Goal: Obtain resource: Download file/media

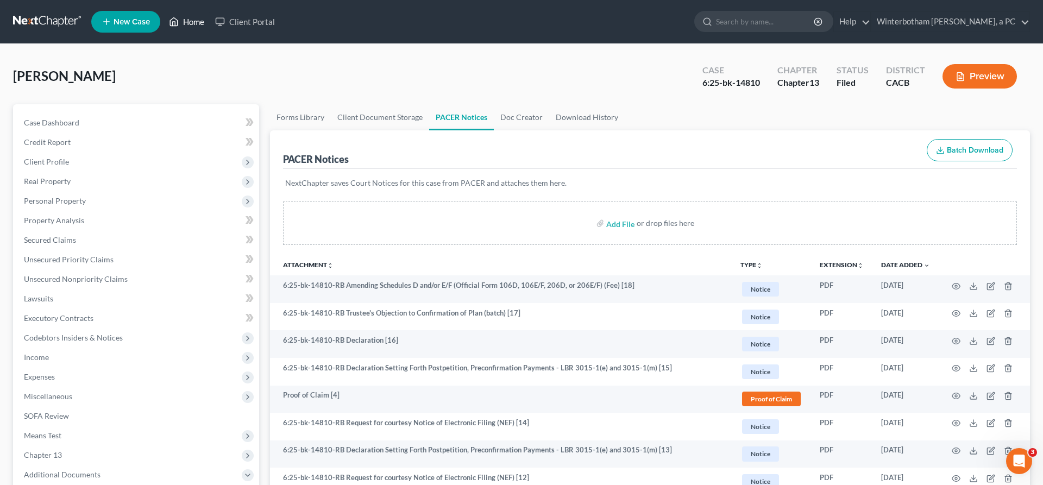
click at [164, 18] on link "Home" at bounding box center [187, 22] width 46 height 20
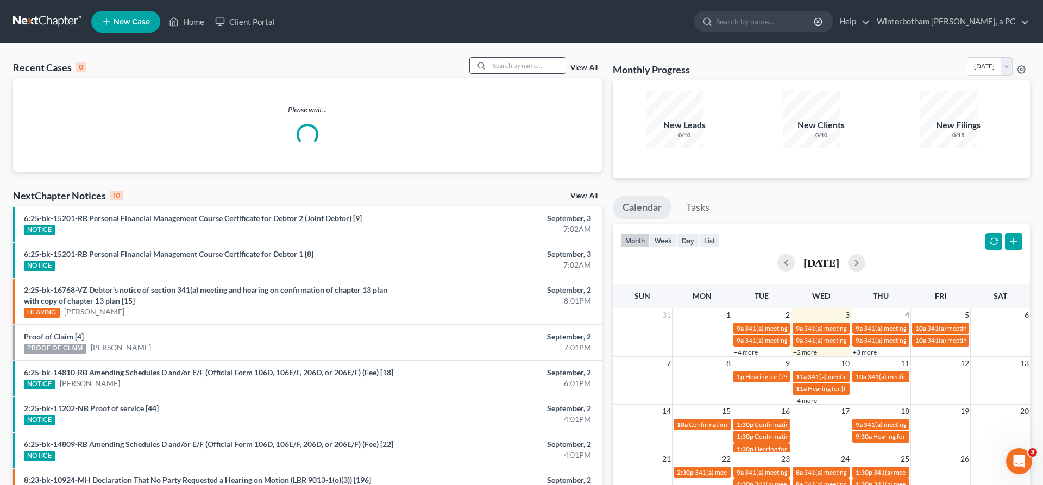
click at [529, 58] on input "search" at bounding box center [528, 66] width 76 height 16
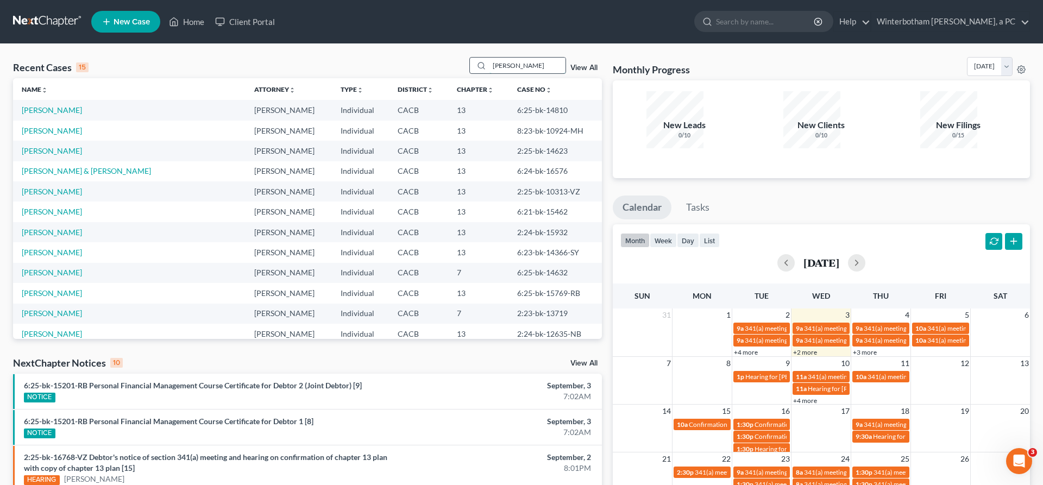
type input "[PERSON_NAME]"
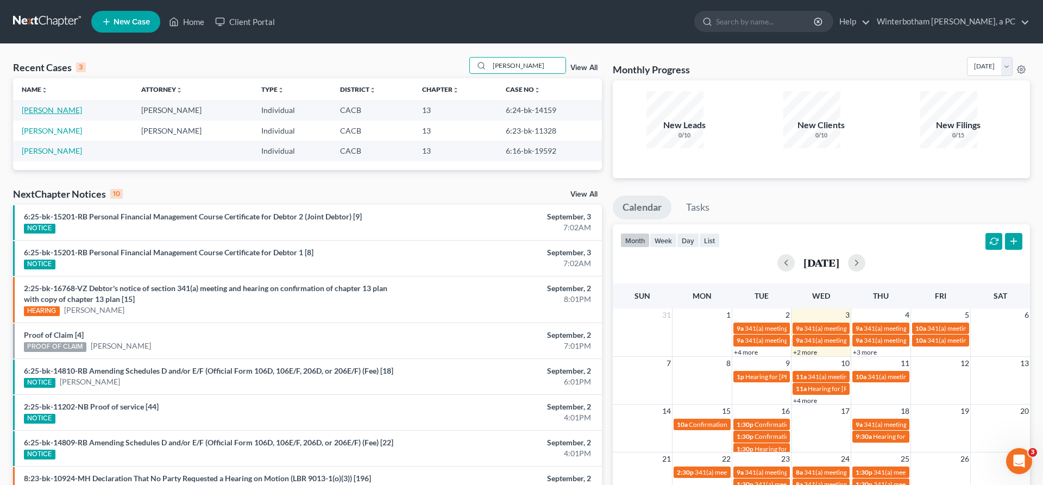
click at [60, 105] on link "[PERSON_NAME]" at bounding box center [52, 109] width 60 height 9
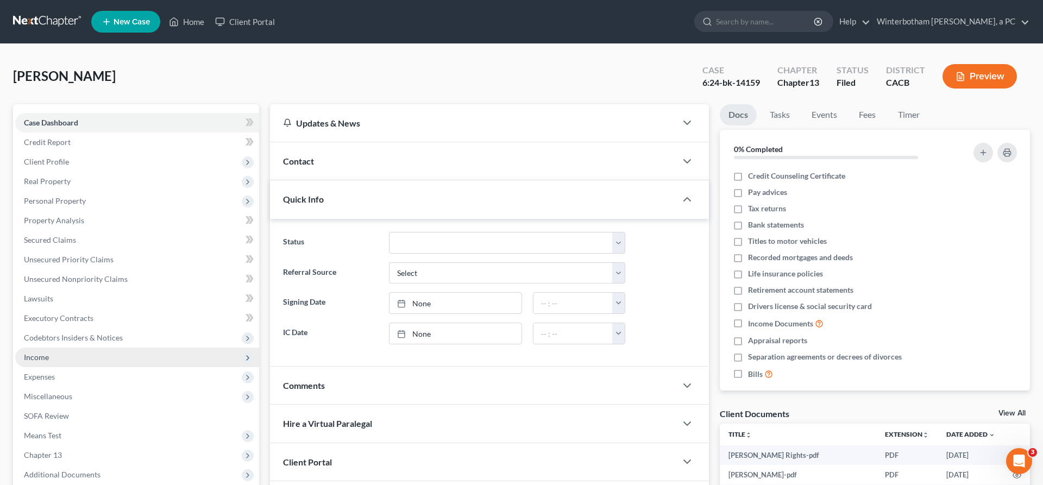
click at [32, 353] on span "Income" at bounding box center [36, 357] width 25 height 9
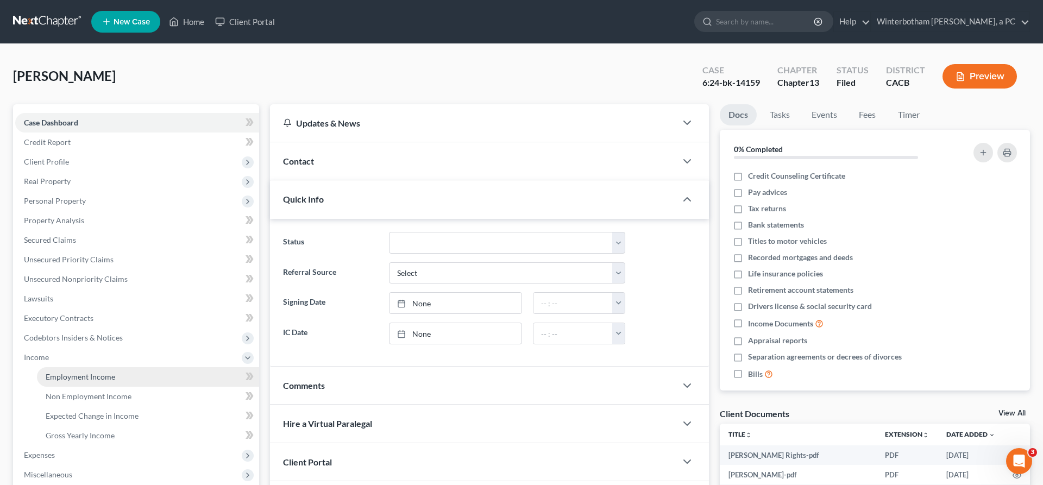
click at [70, 372] on span "Employment Income" at bounding box center [81, 376] width 70 height 9
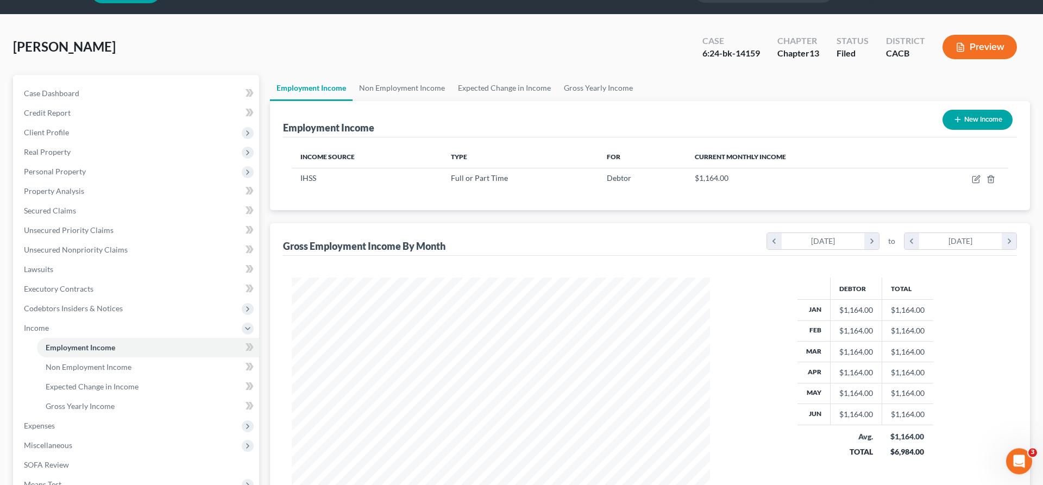
scroll to position [43, 0]
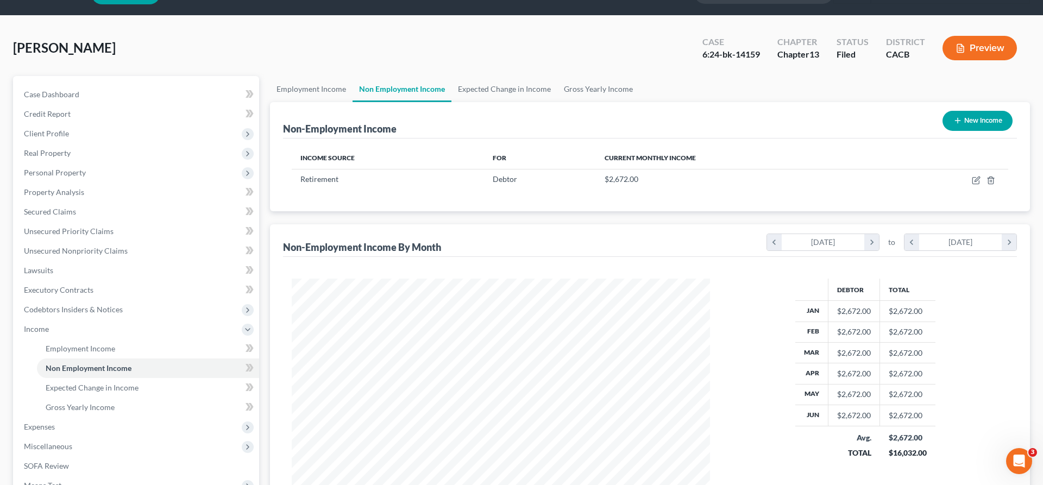
scroll to position [209, 440]
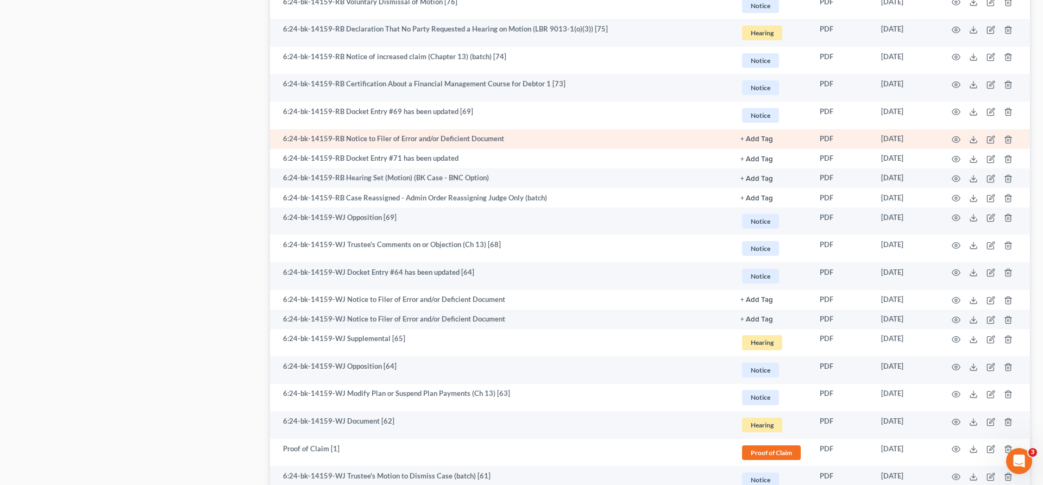
scroll to position [1448, 0]
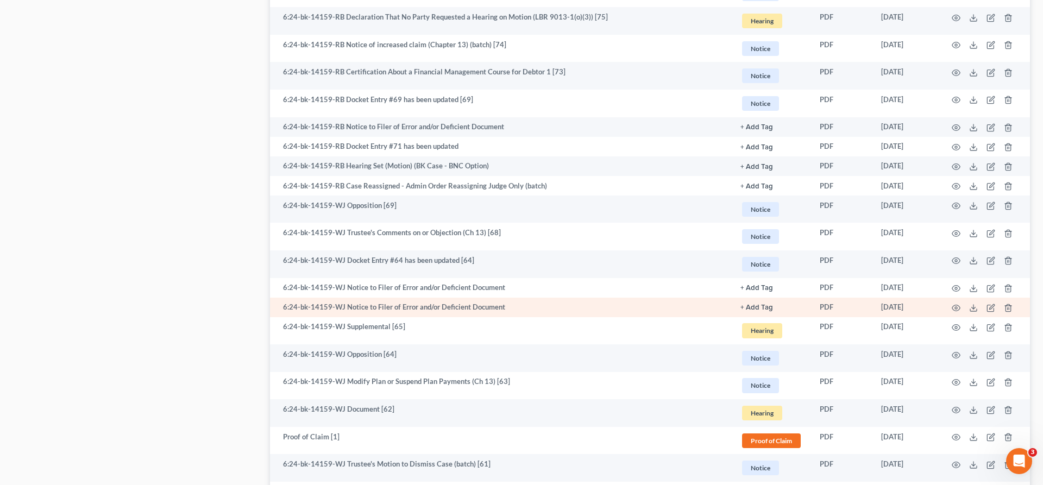
scroll to position [1311, 0]
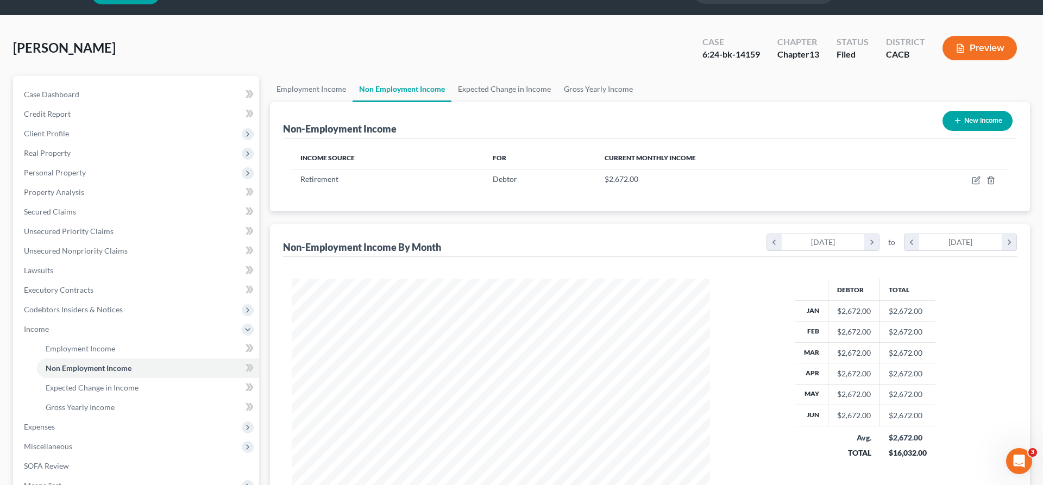
scroll to position [209, 440]
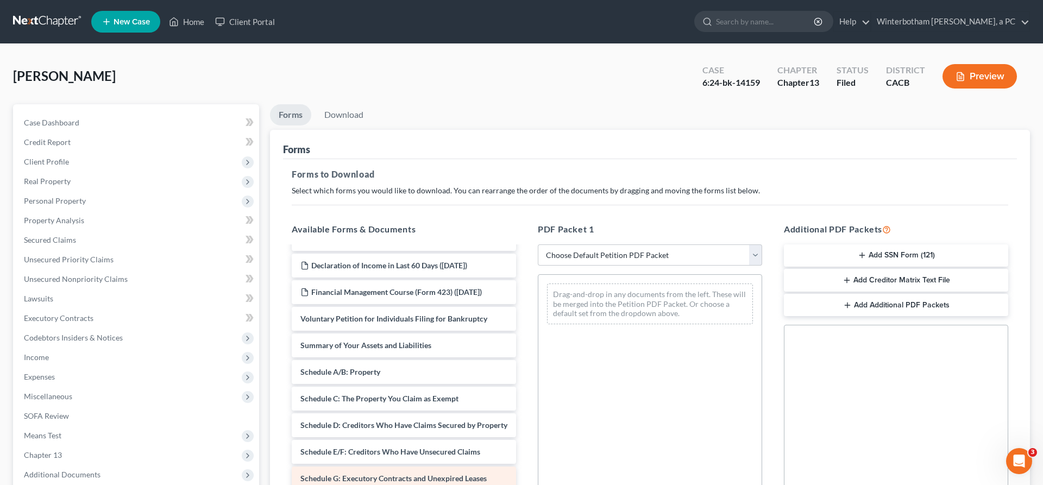
scroll to position [313, 0]
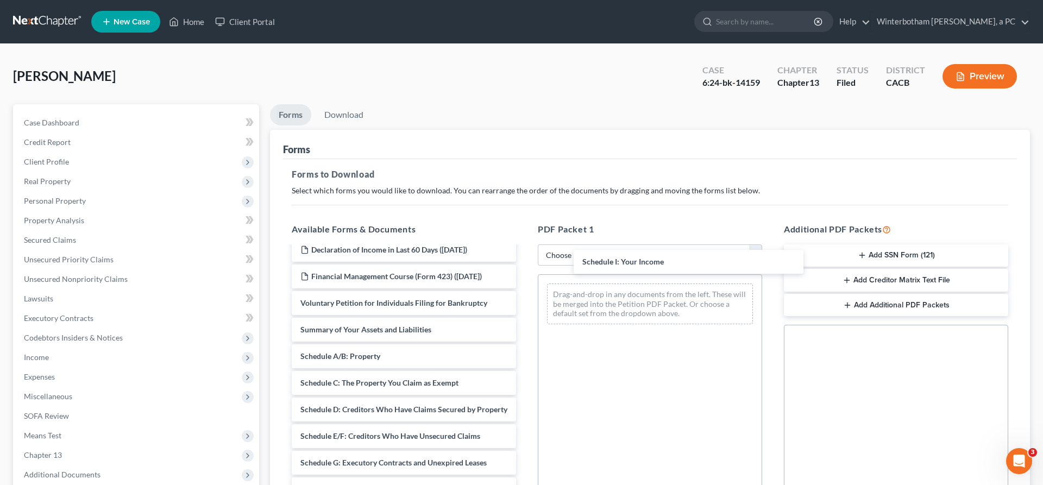
drag, startPoint x: 370, startPoint y: 348, endPoint x: 609, endPoint y: 262, distance: 254.6
click at [525, 259] on div "Schedule I: Your Income [PERSON_NAME] Rights-pdf [PERSON_NAME]-pdf [PERSON_NAME…" at bounding box center [404, 348] width 242 height 829
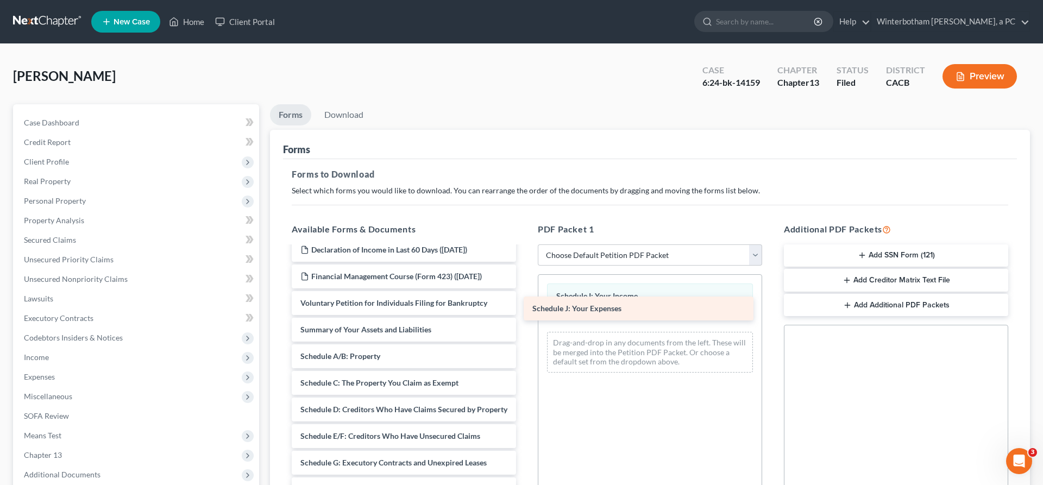
drag, startPoint x: 399, startPoint y: 349, endPoint x: 656, endPoint y: 279, distance: 265.9
click at [525, 279] on div "Schedule J: Your Expenses [PERSON_NAME] Rights-pdf [PERSON_NAME]-pdf [PERSON_NA…" at bounding box center [404, 335] width 242 height 802
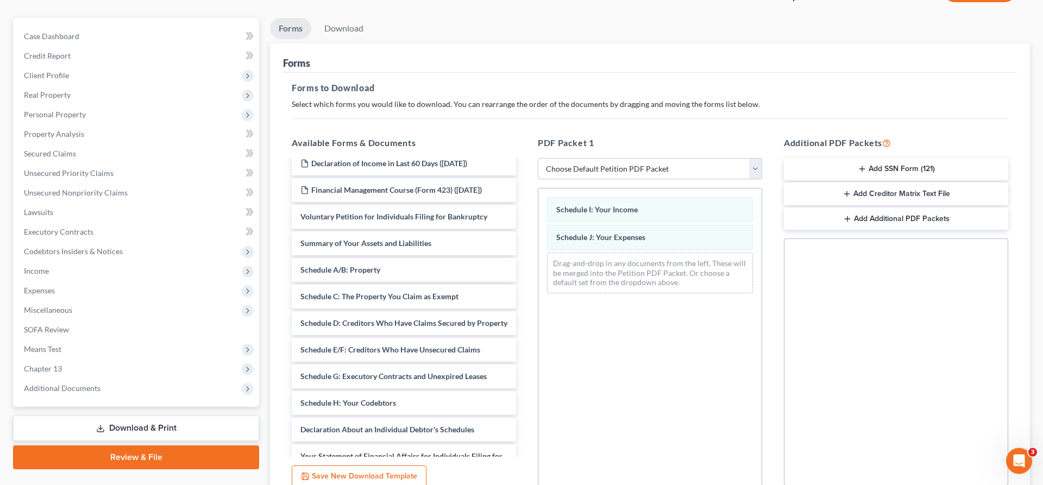
scroll to position [99, 0]
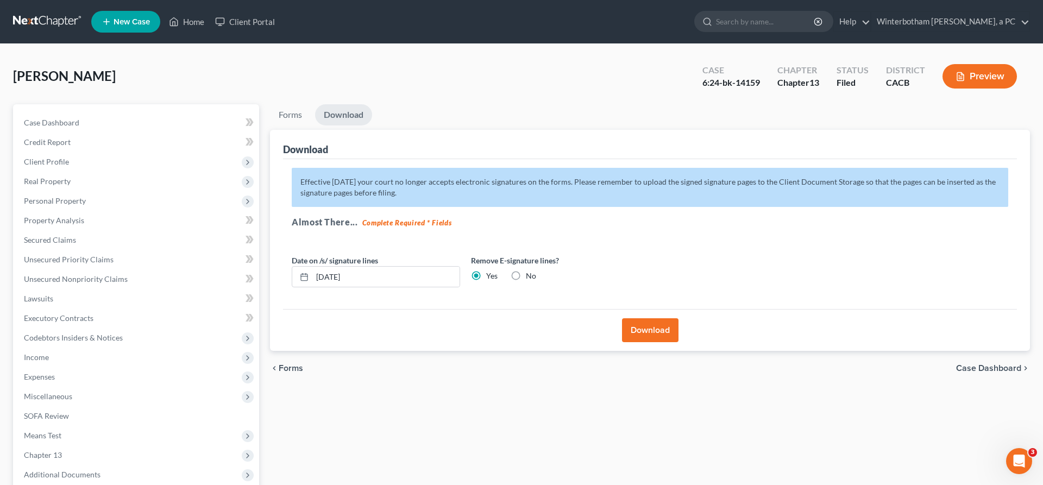
click at [653, 318] on button "Download" at bounding box center [650, 330] width 57 height 24
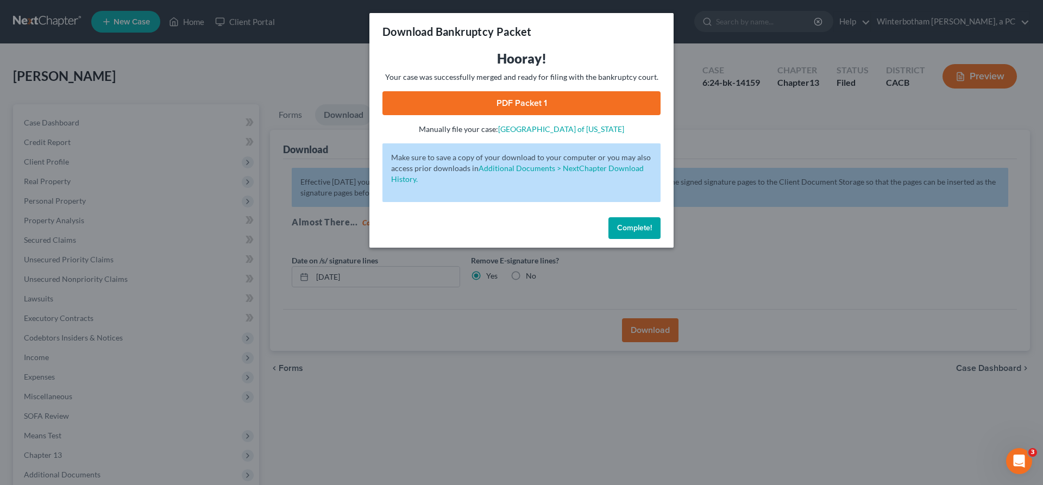
click at [566, 91] on link "PDF Packet 1" at bounding box center [522, 103] width 278 height 24
click at [617, 223] on span "Complete!" at bounding box center [634, 227] width 35 height 9
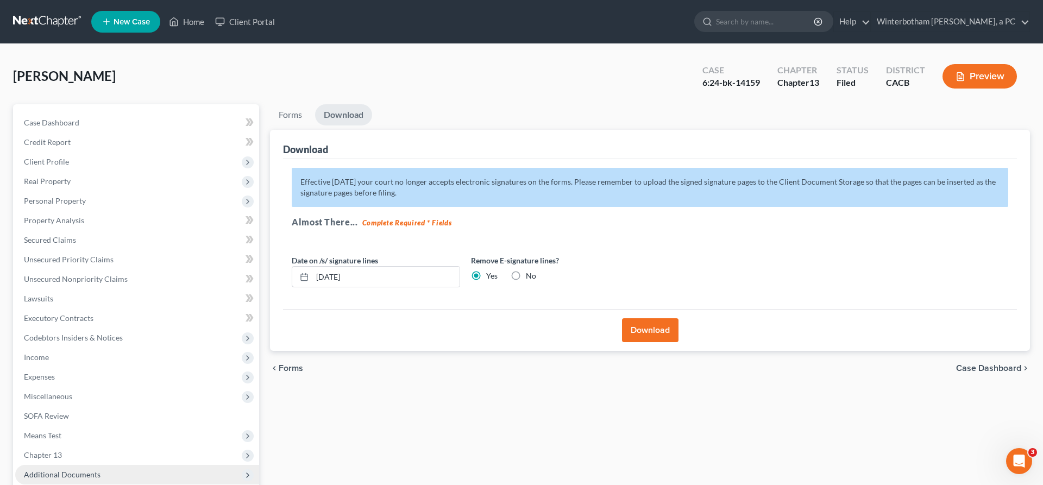
click at [79, 465] on span "Additional Documents" at bounding box center [137, 475] width 244 height 20
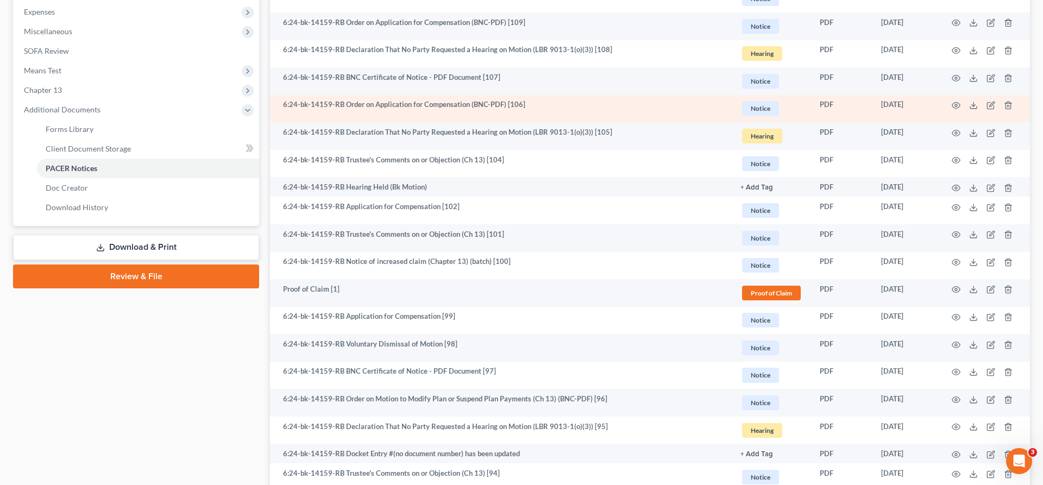
scroll to position [411, 0]
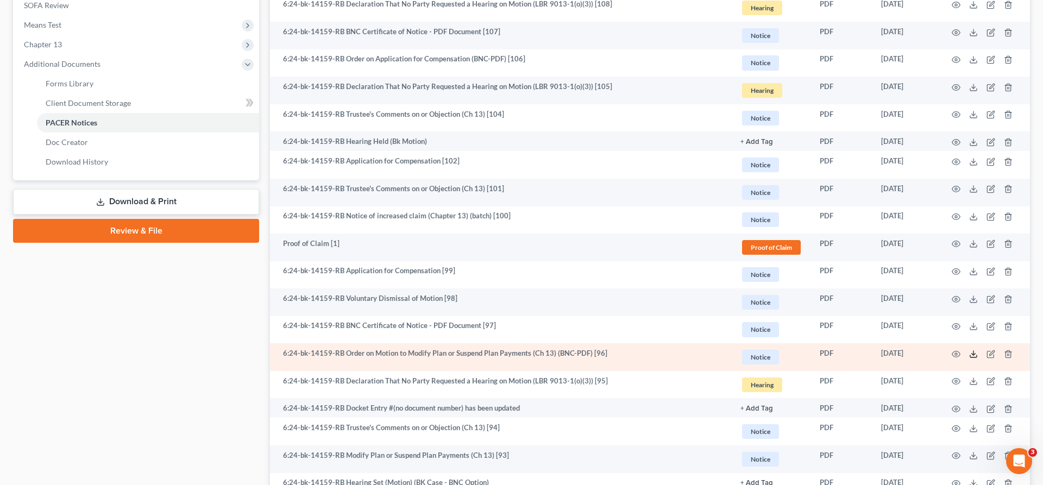
click at [978, 350] on icon at bounding box center [974, 354] width 9 height 9
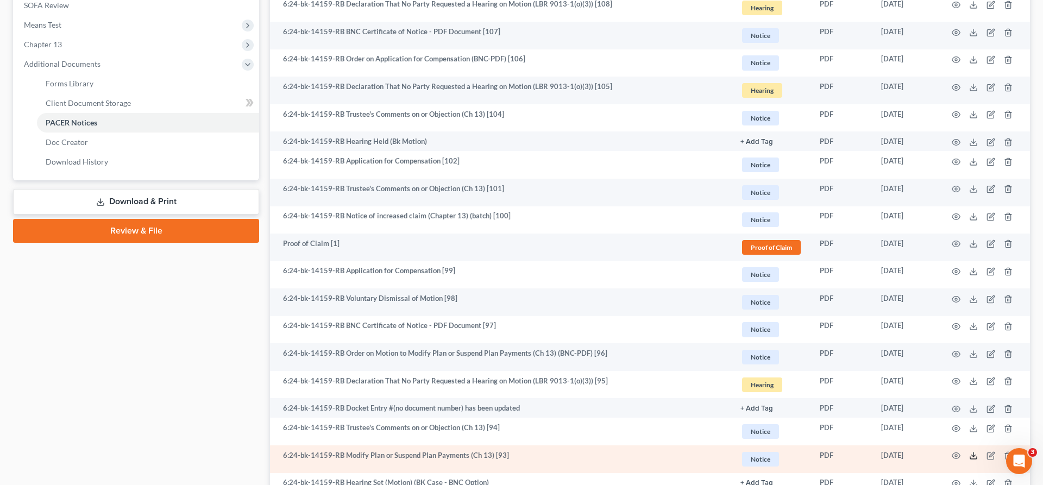
click at [978, 452] on icon at bounding box center [974, 456] width 9 height 9
